Goal: Answer question/provide support

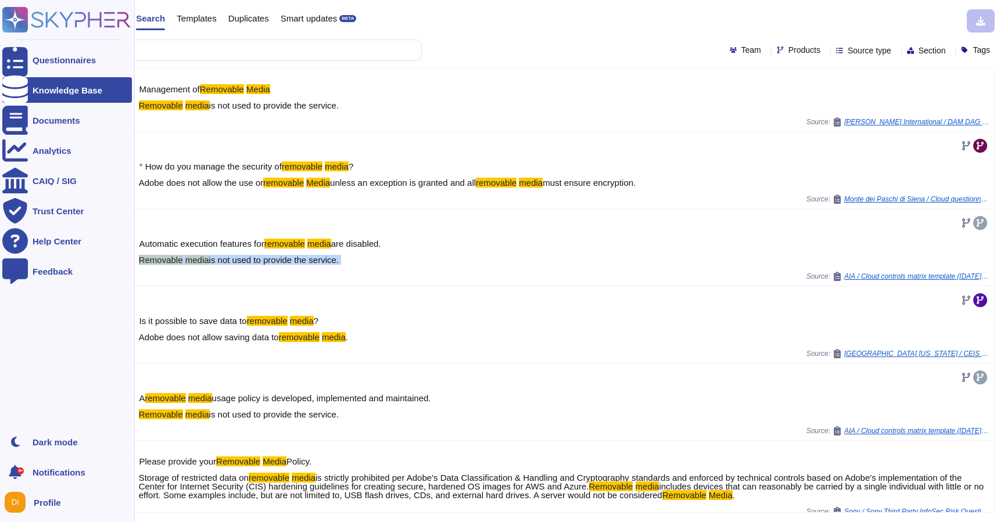
click at [34, 81] on div "Knowledge Base" at bounding box center [67, 90] width 130 height 26
click at [34, 92] on div "Knowledge Base" at bounding box center [68, 90] width 70 height 9
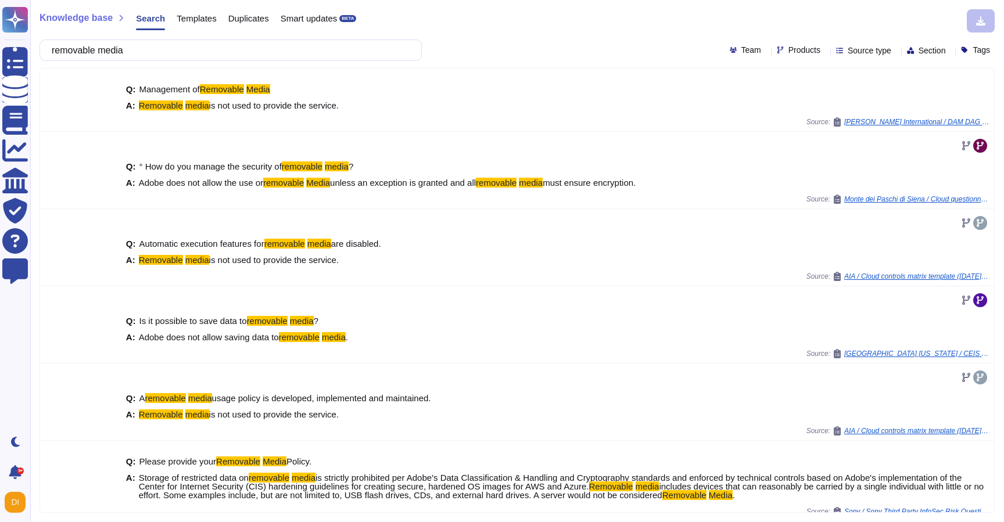
click at [185, 19] on span "Templates" at bounding box center [197, 18] width 40 height 9
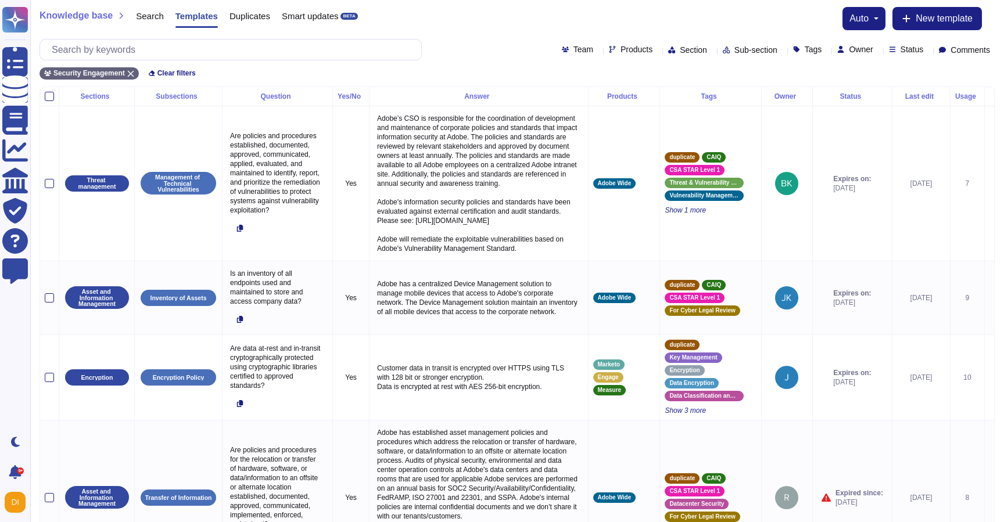
click at [970, 50] on span "Comments" at bounding box center [971, 50] width 40 height 8
click at [916, 135] on div "Unread" at bounding box center [954, 135] width 85 height 10
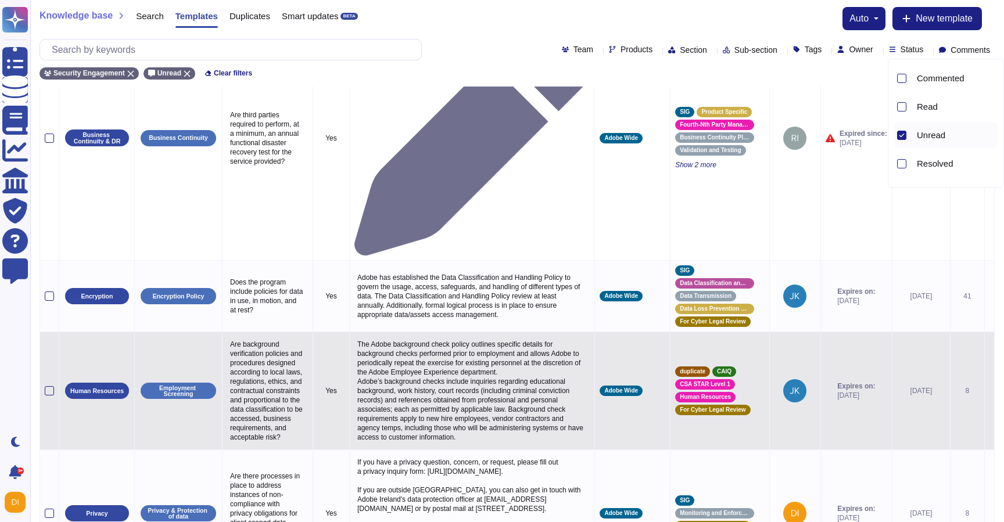
scroll to position [658, 0]
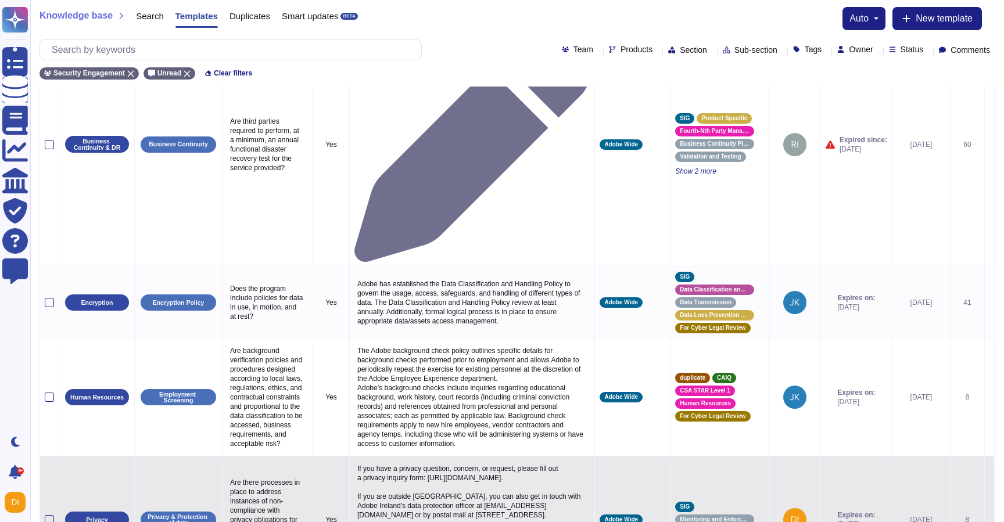
click at [601, 457] on td "Adobe Wide" at bounding box center [633, 520] width 76 height 127
click at [474, 468] on p "If you have a privacy question, concern, or request, please fill out a privacy …" at bounding box center [471, 519] width 235 height 117
type textarea "If you have a privacy question, concern, or request, please fill out a privacy …"
click at [990, 521] on icon at bounding box center [990, 521] width 0 height 0
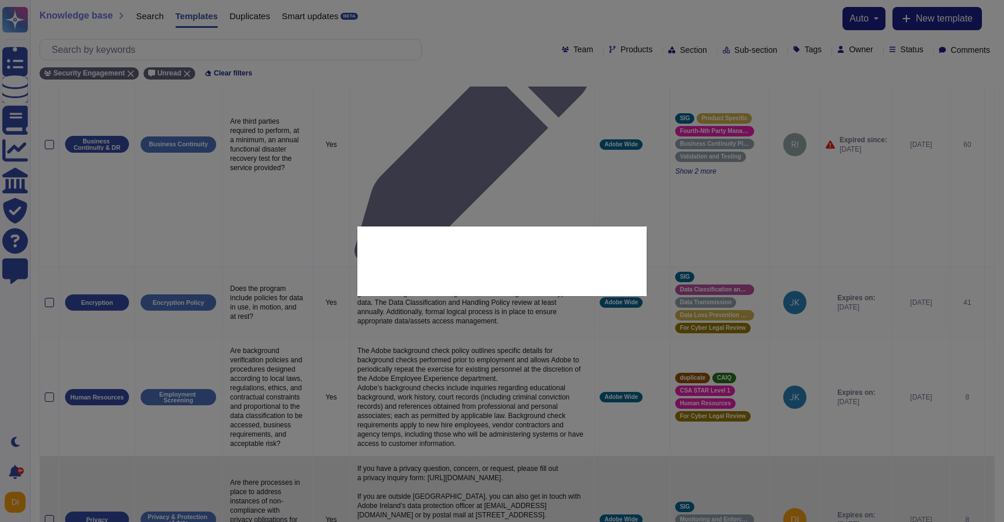
type textarea "Are there processes in place to address instances of non-compliance with privac…"
type textarea "If you have a privacy question, concern, or request, please fill out a privacy …"
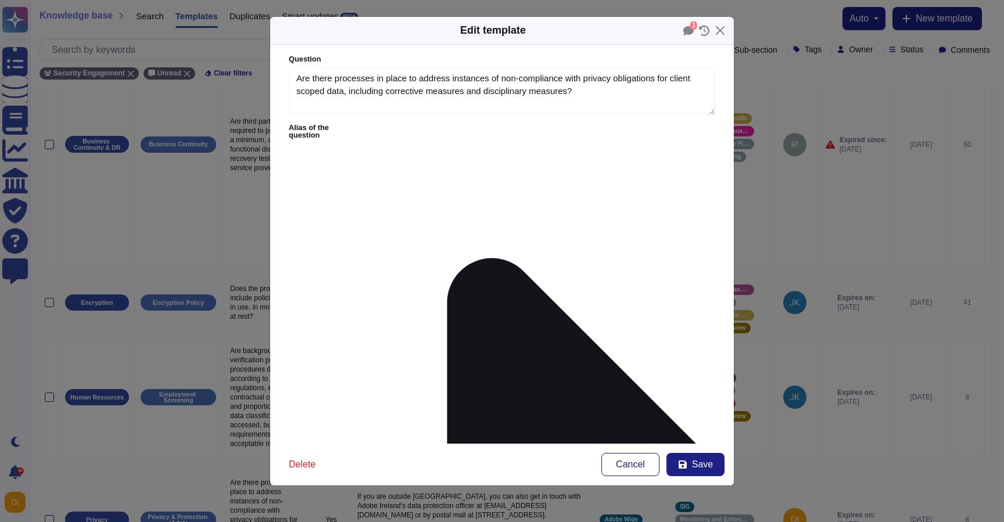
type textarea "Are there processes in place to address instances of non-compliance with privac…"
type textarea "If you have a privacy question, concern, or request, please fill out a privacy …"
click at [690, 30] on icon at bounding box center [688, 30] width 10 height 9
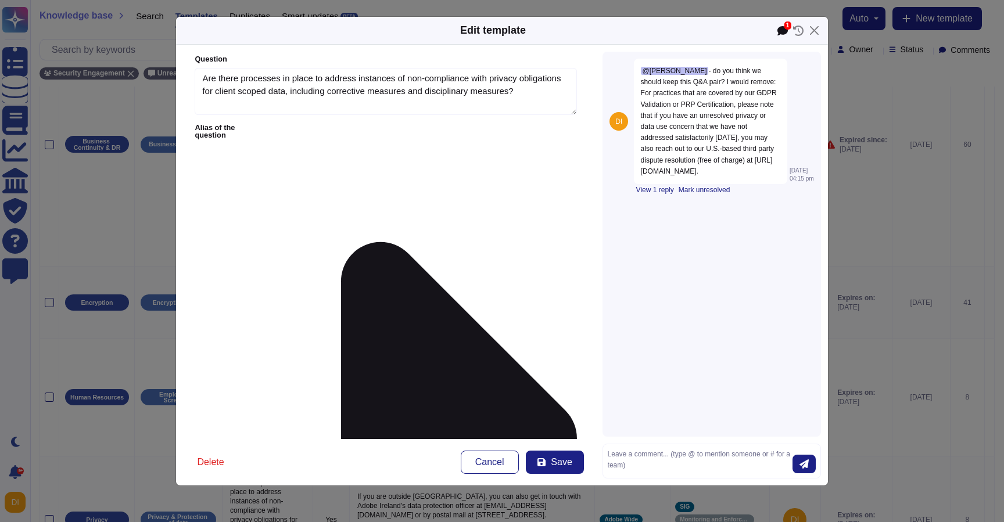
scroll to position [696, 0]
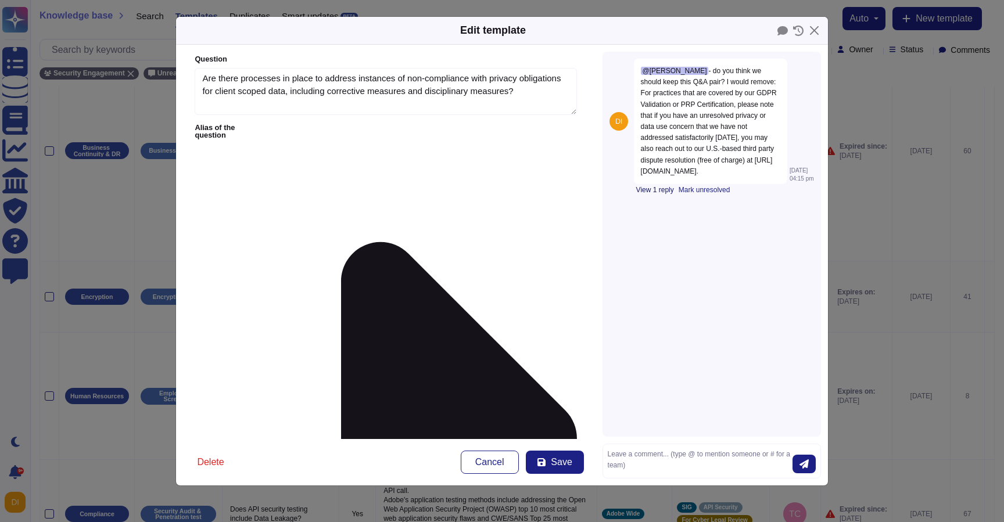
click at [662, 194] on span "View 1 reply" at bounding box center [655, 190] width 38 height 7
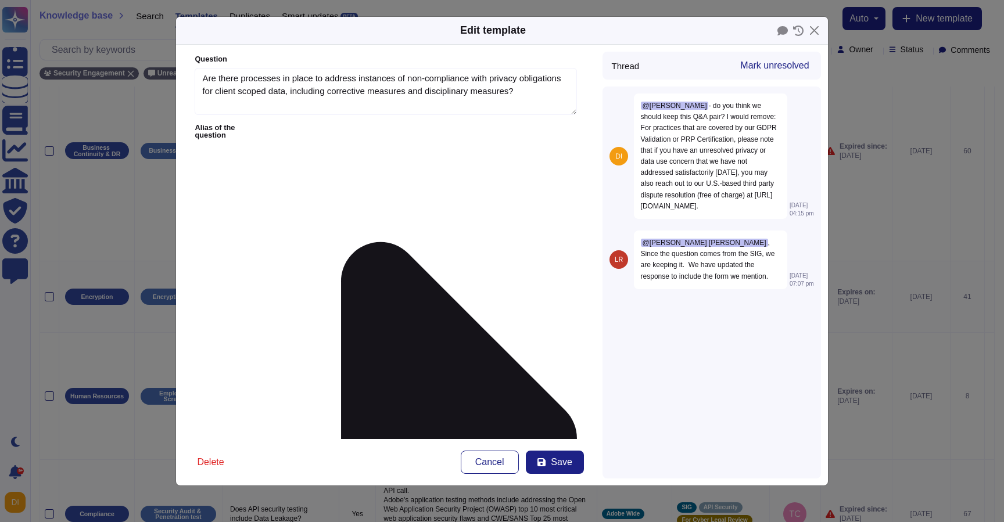
click at [690, 289] on div "@[PERSON_NAME] [PERSON_NAME] , Since the question comes from the SIG, we are ke…" at bounding box center [710, 260] width 153 height 59
drag, startPoint x: 670, startPoint y: 280, endPoint x: 748, endPoint y: 309, distance: 83.1
click at [748, 289] on div "@[PERSON_NAME] [PERSON_NAME] , Since the question comes from the SIG, we are ke…" at bounding box center [710, 260] width 153 height 59
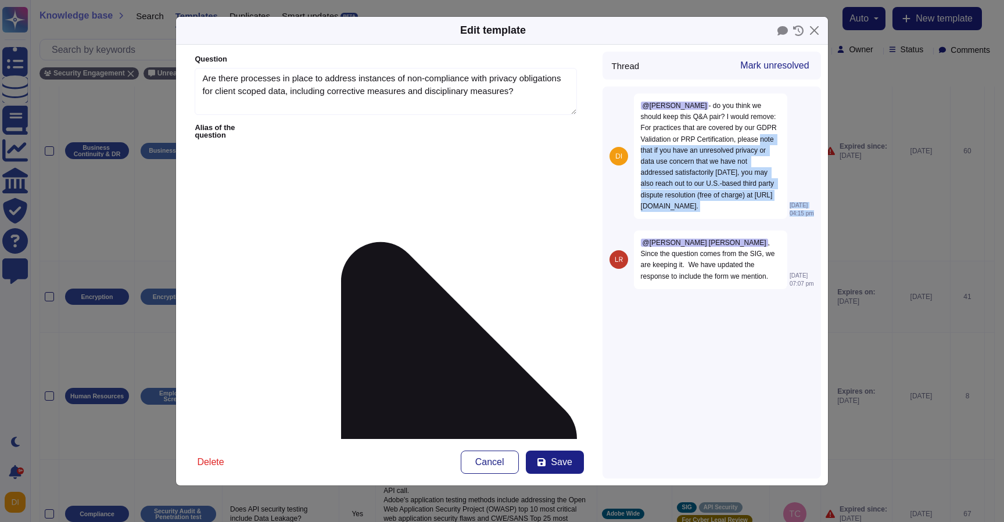
drag, startPoint x: 711, startPoint y: 153, endPoint x: 733, endPoint y: 243, distance: 92.7
click at [735, 224] on div "@[PERSON_NAME] - do you think we should keep this Q&A pair? I would remove: For…" at bounding box center [712, 159] width 205 height 130
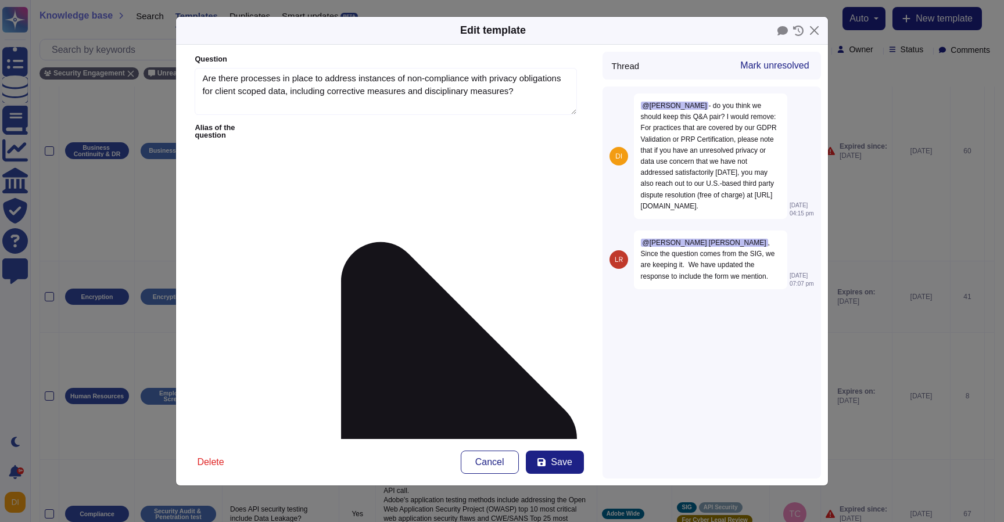
click at [571, 458] on span "Save" at bounding box center [561, 462] width 21 height 9
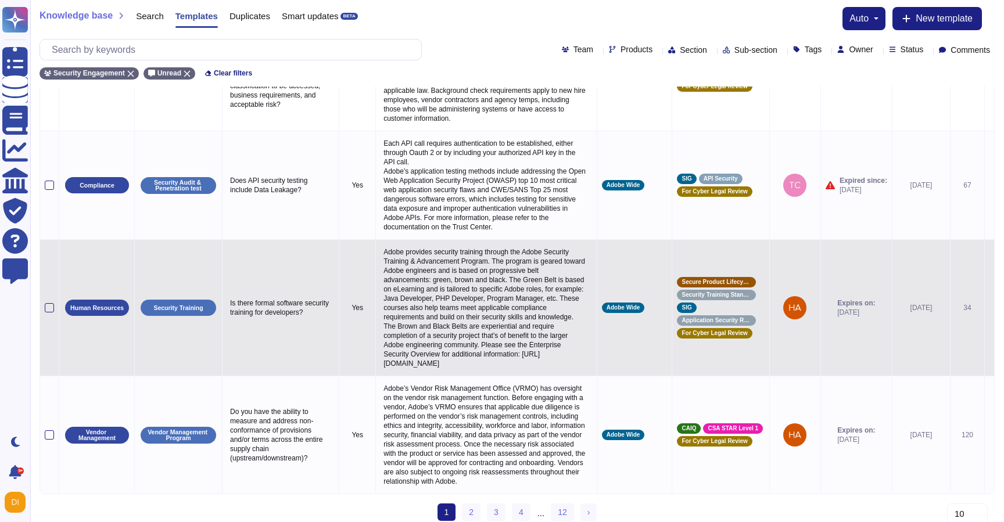
scroll to position [1081, 0]
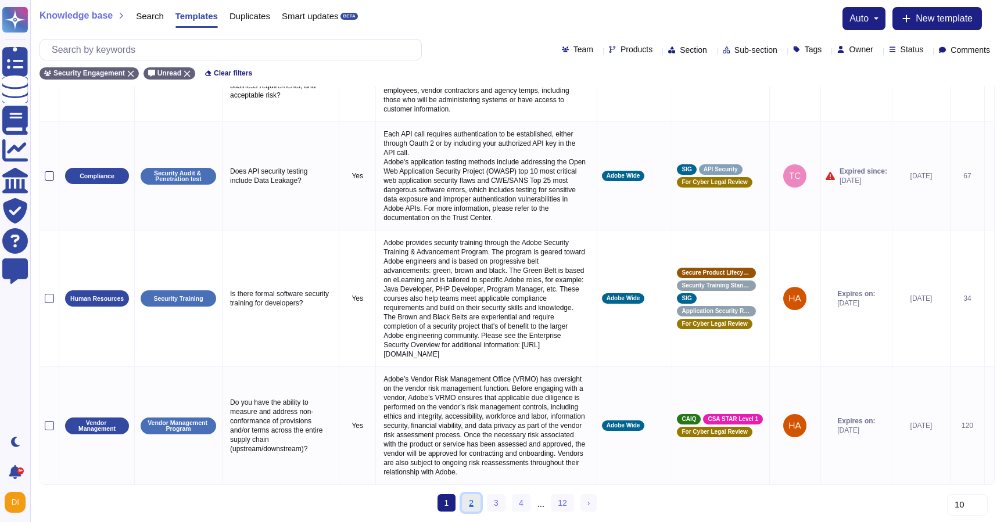
click at [469, 504] on link "2" at bounding box center [471, 503] width 19 height 17
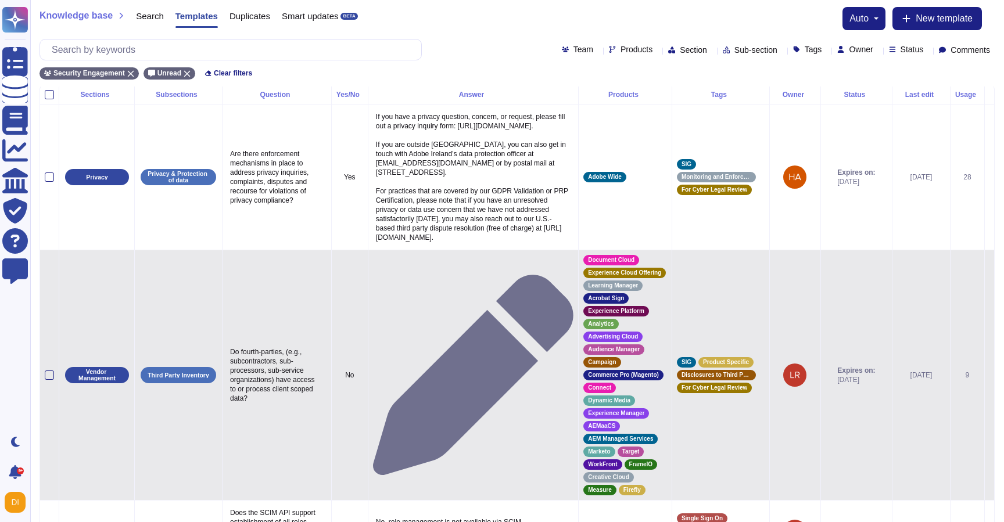
scroll to position [0, 0]
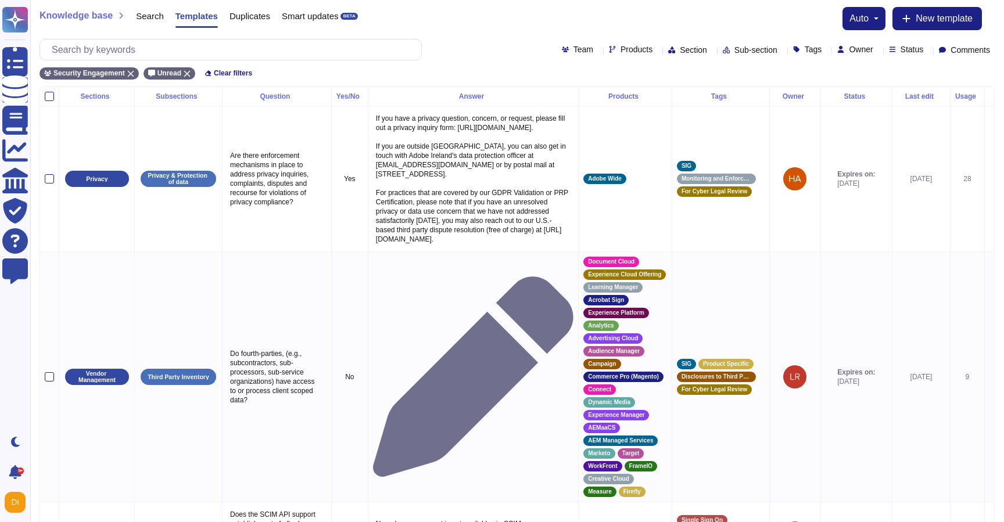
click at [849, 52] on span "Owner" at bounding box center [861, 49] width 24 height 8
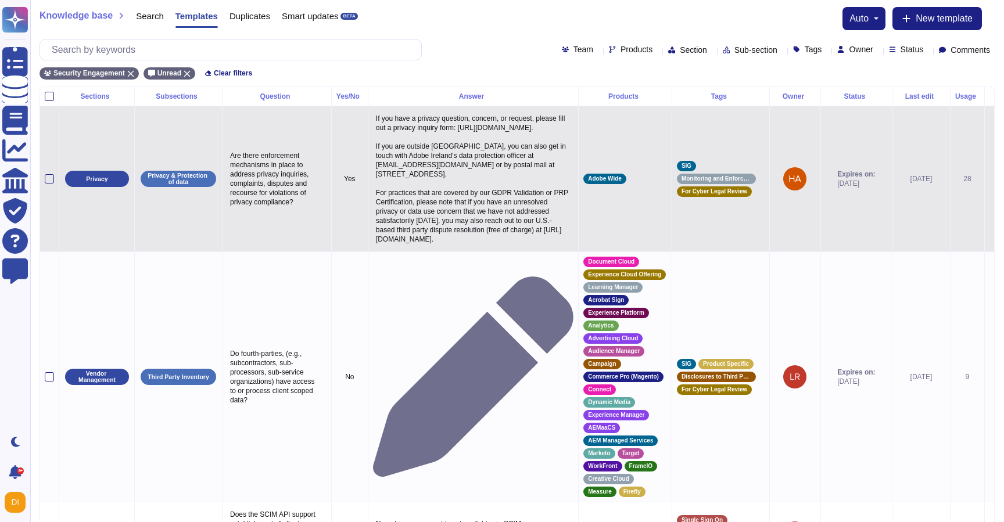
drag, startPoint x: 739, startPoint y: 244, endPoint x: 873, endPoint y: 248, distance: 134.3
click at [873, 248] on tr "Privacy Privacy & Protection of data Are there enforcement mechanisms in place …" at bounding box center [517, 179] width 954 height 146
click at [873, 248] on td "Expires on: [DATE]" at bounding box center [856, 179] width 71 height 146
